Goal: Information Seeking & Learning: Learn about a topic

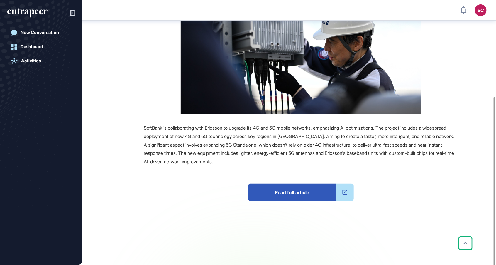
scroll to position [144, 0]
click at [278, 195] on span "Read full article" at bounding box center [292, 192] width 88 height 18
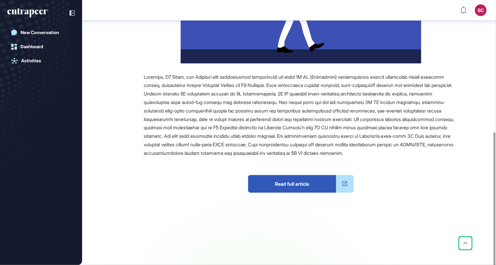
scroll to position [240, 0]
click at [276, 192] on span "Read full article" at bounding box center [292, 184] width 88 height 18
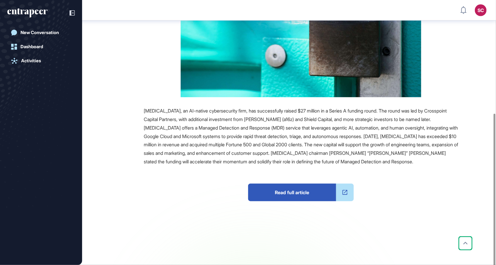
scroll to position [185, 0]
click at [280, 183] on span "Read full article" at bounding box center [292, 192] width 88 height 18
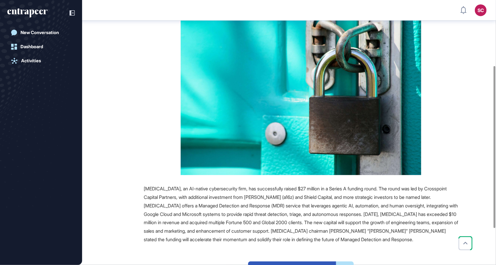
scroll to position [0, 0]
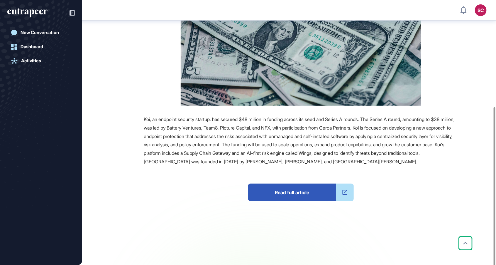
scroll to position [168, 0]
click at [305, 196] on span "Read full article" at bounding box center [292, 192] width 88 height 18
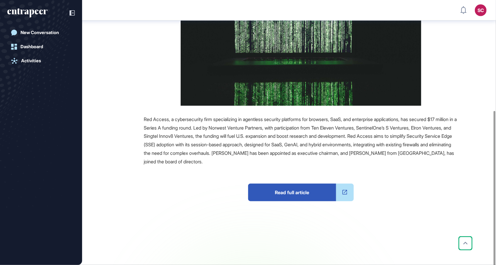
scroll to position [178, 0]
click at [273, 196] on span "Read full article" at bounding box center [292, 192] width 88 height 18
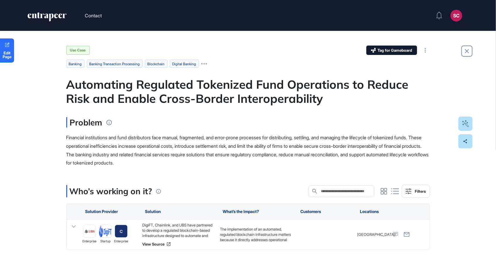
scroll to position [293, 496]
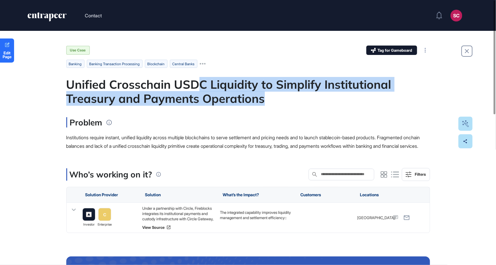
drag, startPoint x: 199, startPoint y: 82, endPoint x: 328, endPoint y: 99, distance: 129.6
click at [328, 99] on div "Unified Crosschain USDC Liquidity to Simplify Institutional Treasury and Paymen…" at bounding box center [248, 91] width 364 height 28
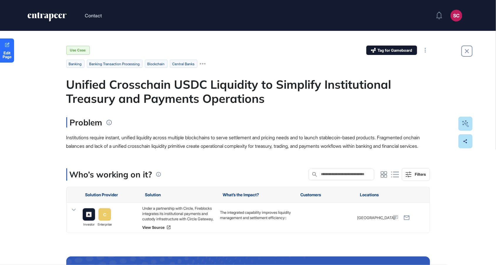
scroll to position [293, 496]
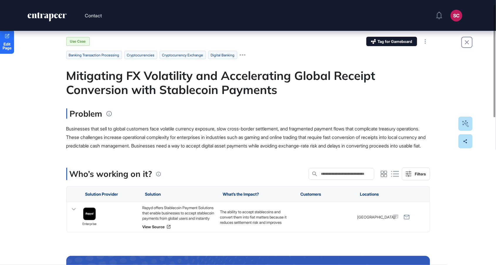
scroll to position [19, 0]
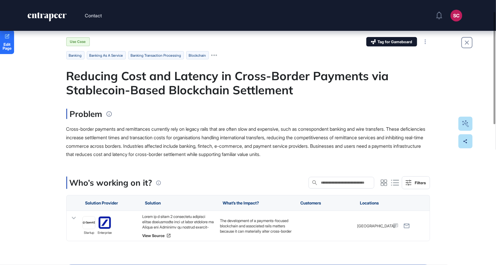
scroll to position [38, 0]
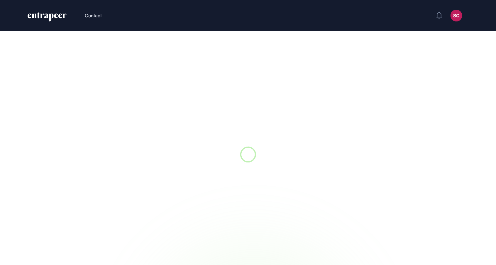
scroll to position [0, 0]
